Goal: Information Seeking & Learning: Learn about a topic

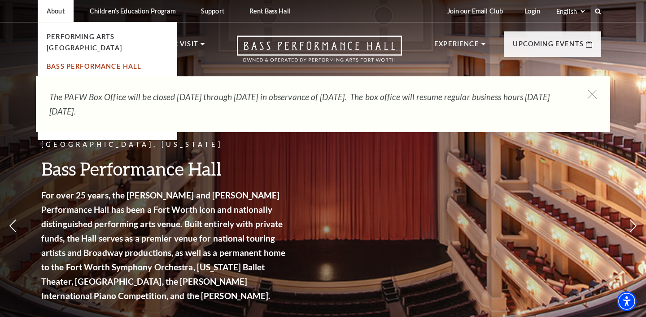
click at [75, 62] on link "Bass Performance Hall" at bounding box center [94, 66] width 95 height 8
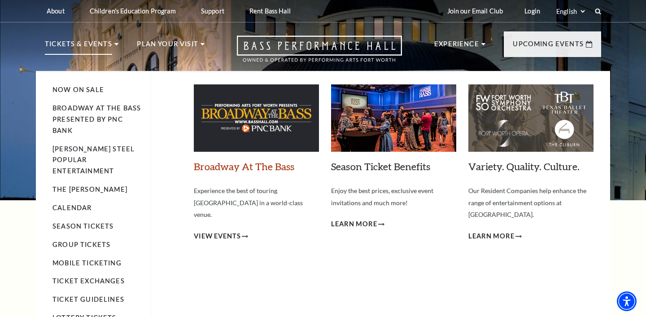
click at [274, 167] on link "Broadway At The Bass" at bounding box center [244, 166] width 100 height 12
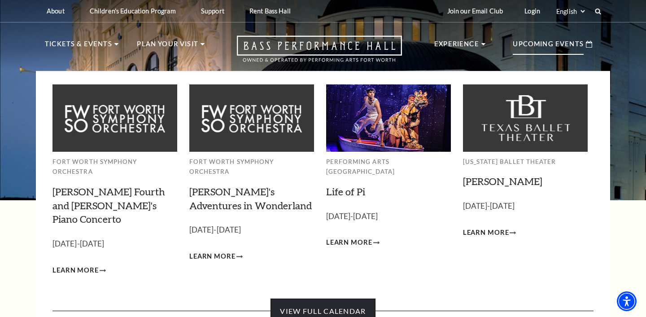
click at [323, 298] on link "View Full Calendar" at bounding box center [322, 310] width 104 height 25
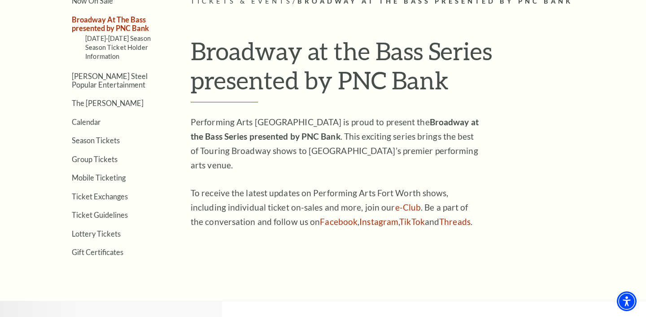
scroll to position [245, 0]
click at [96, 121] on link "Calendar" at bounding box center [86, 121] width 29 height 9
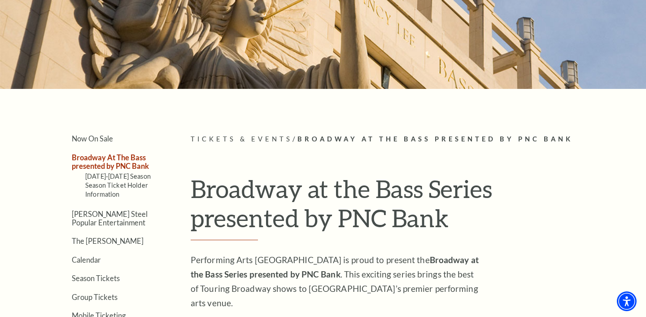
scroll to position [106, 0]
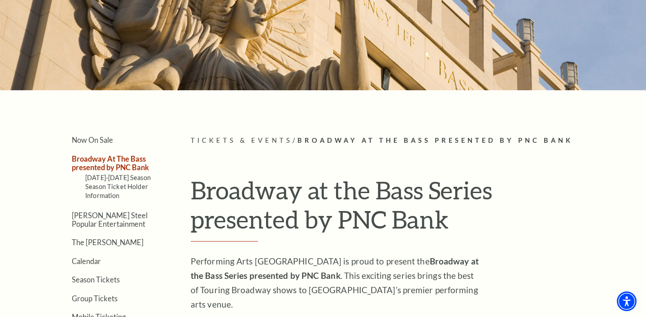
click at [357, 140] on span "Broadway At The Bass presented by PNC Bank" at bounding box center [434, 140] width 275 height 8
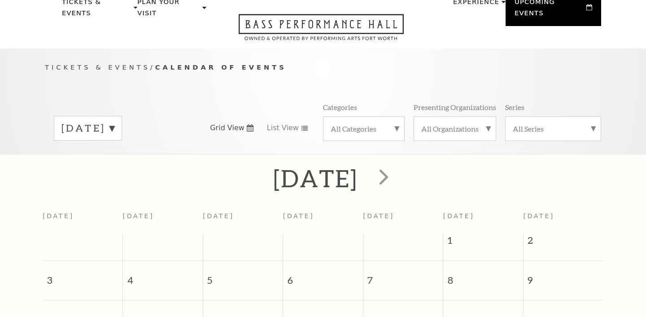
scroll to position [79, 0]
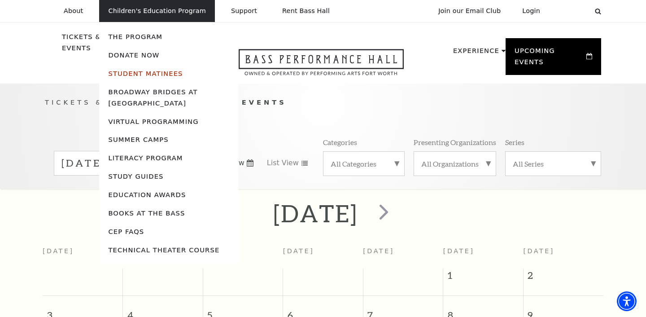
click at [165, 71] on link "Student Matinees" at bounding box center [145, 73] width 74 height 8
